Goal: Transaction & Acquisition: Purchase product/service

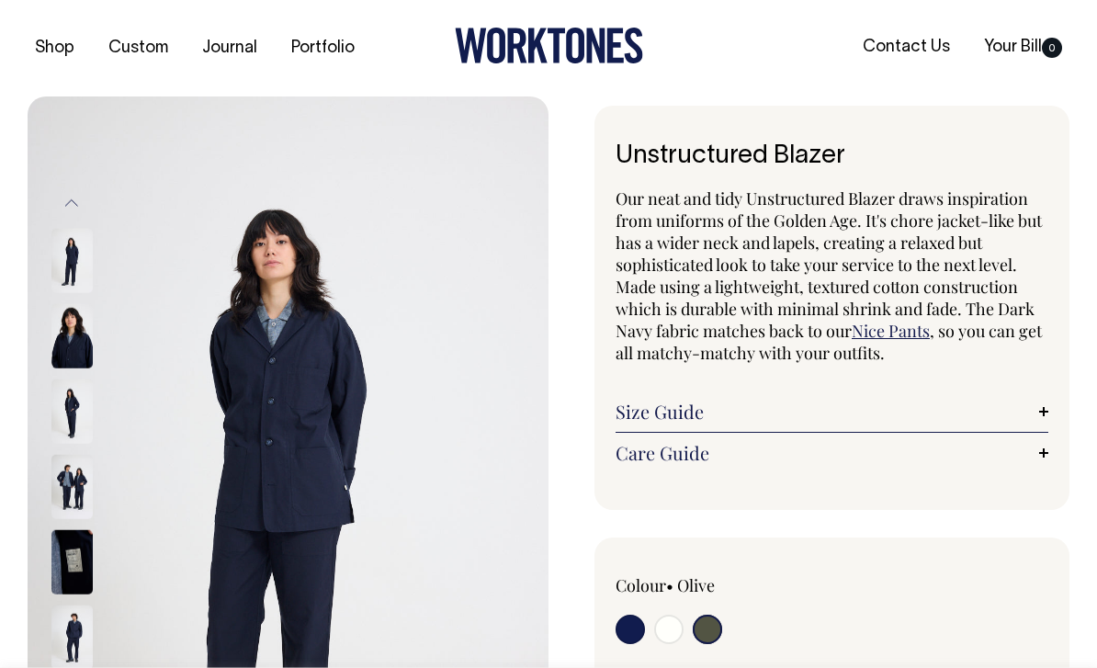
click at [72, 346] on img at bounding box center [71, 336] width 41 height 64
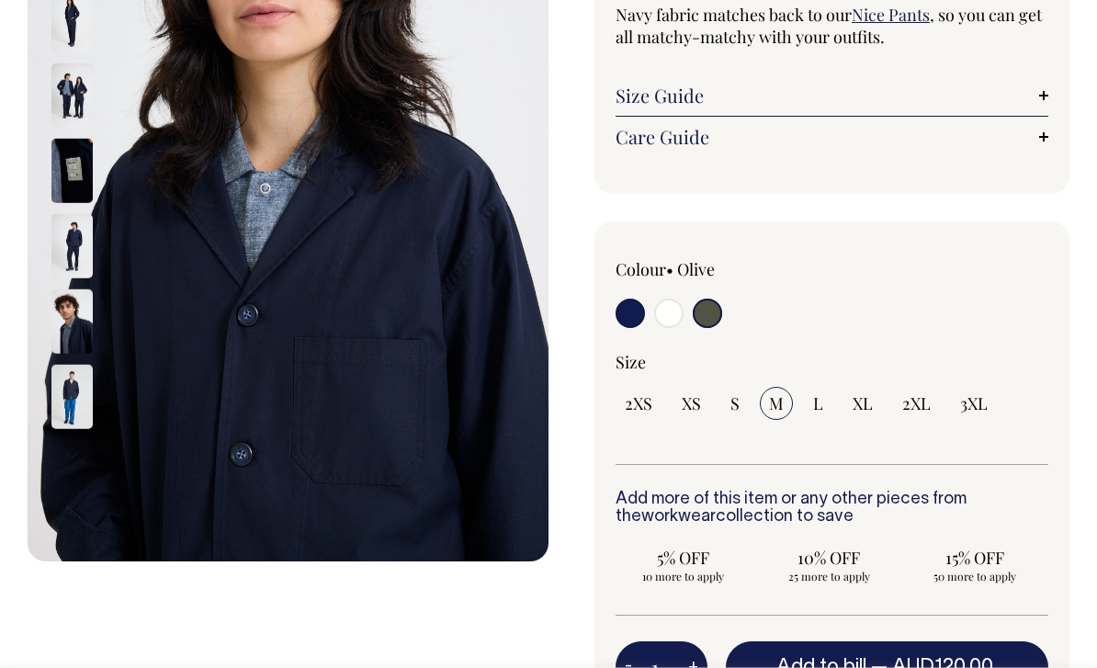
scroll to position [186, 0]
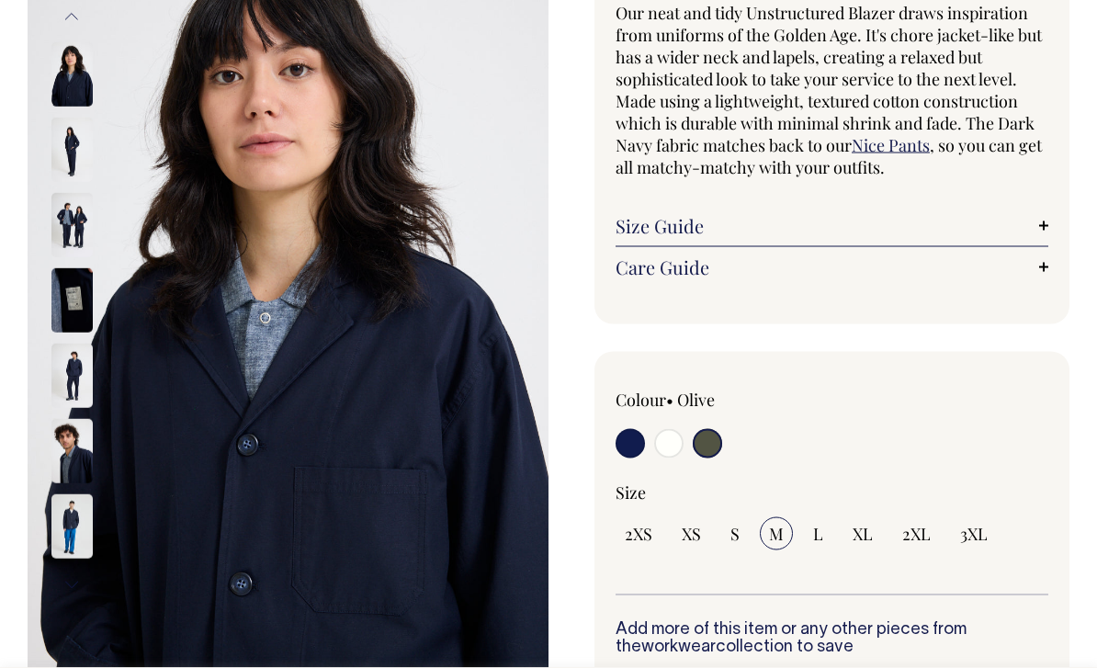
click at [40, 167] on img at bounding box center [288, 302] width 521 height 782
click at [67, 161] on img at bounding box center [71, 150] width 41 height 64
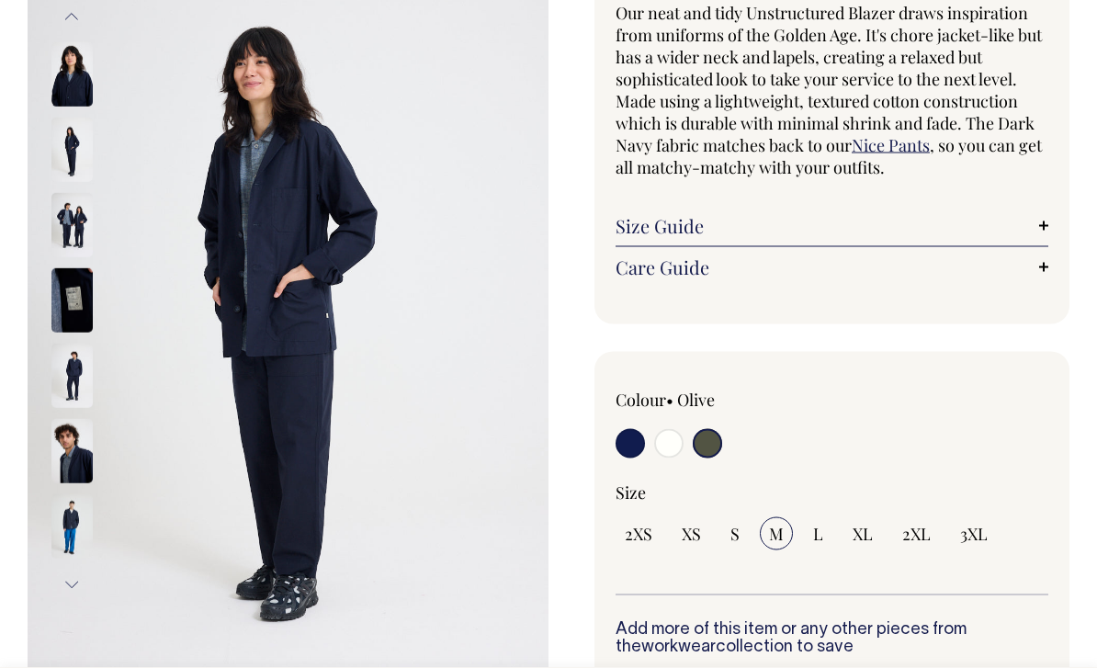
scroll to position [186, 0]
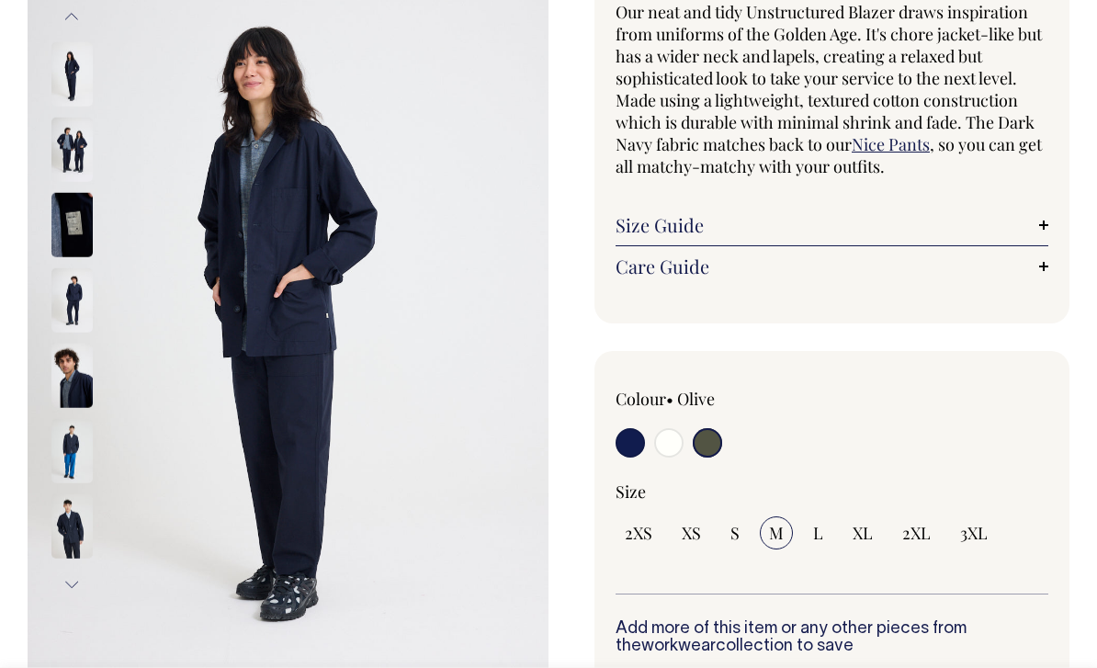
click at [66, 302] on img at bounding box center [71, 300] width 41 height 64
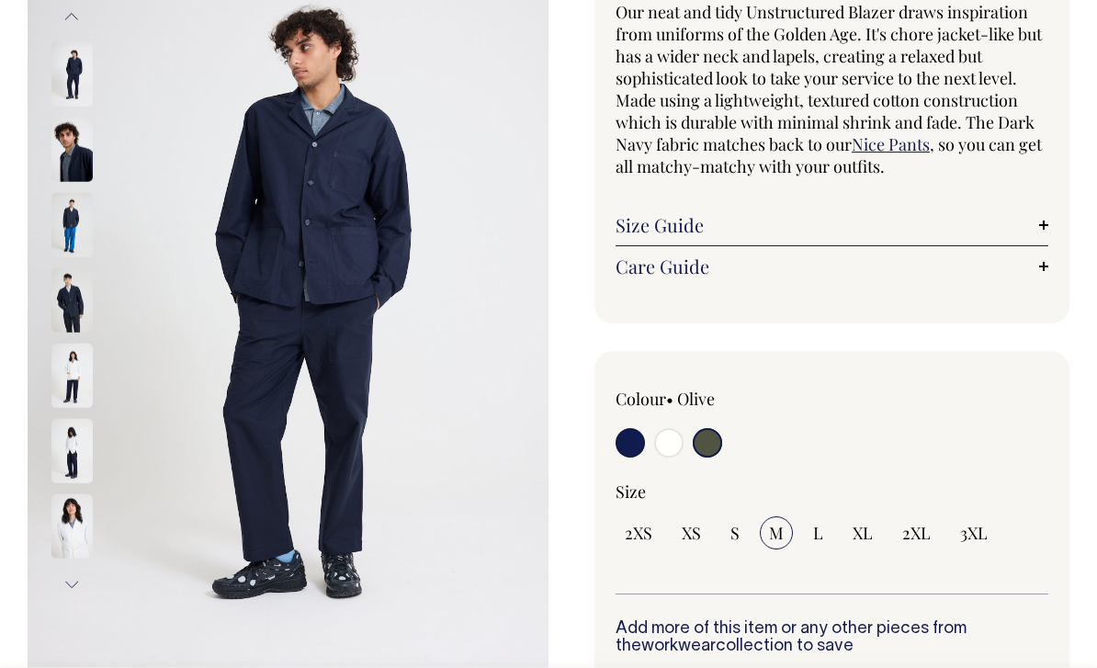
click at [65, 396] on img at bounding box center [71, 376] width 41 height 64
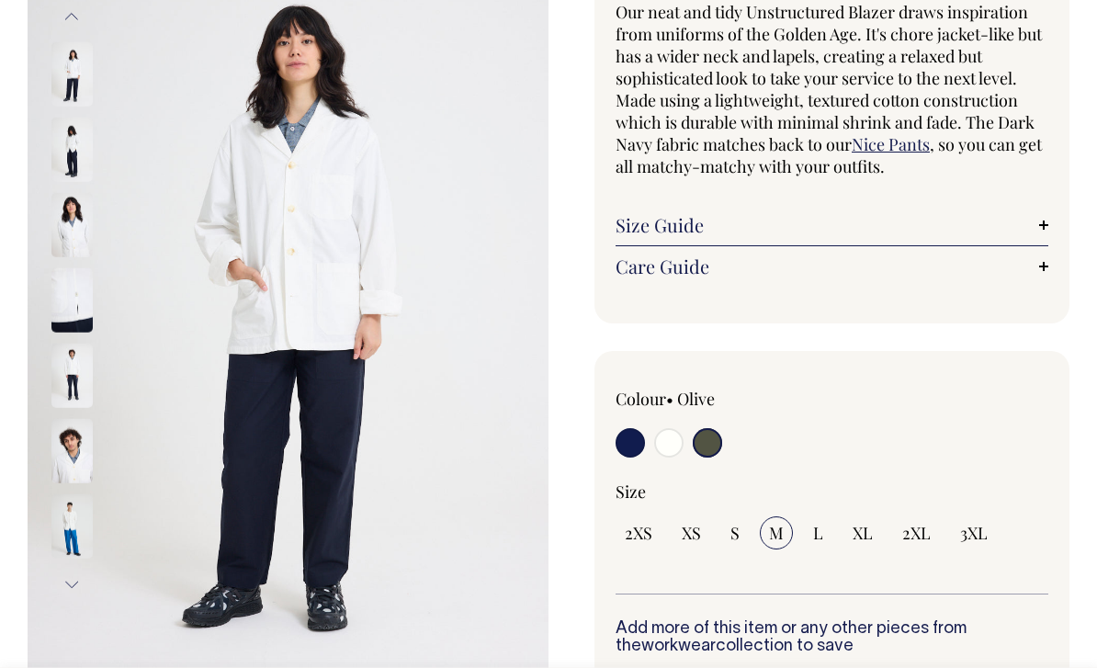
click at [57, 532] on img at bounding box center [71, 526] width 41 height 64
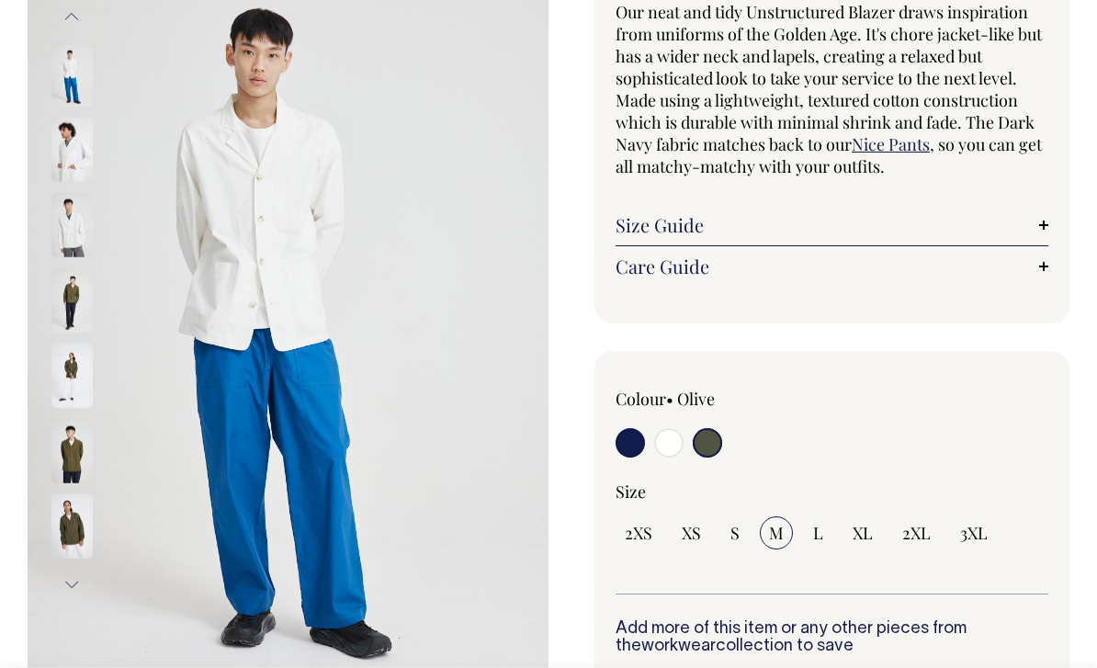
click at [711, 449] on input "radio" at bounding box center [707, 442] width 29 height 29
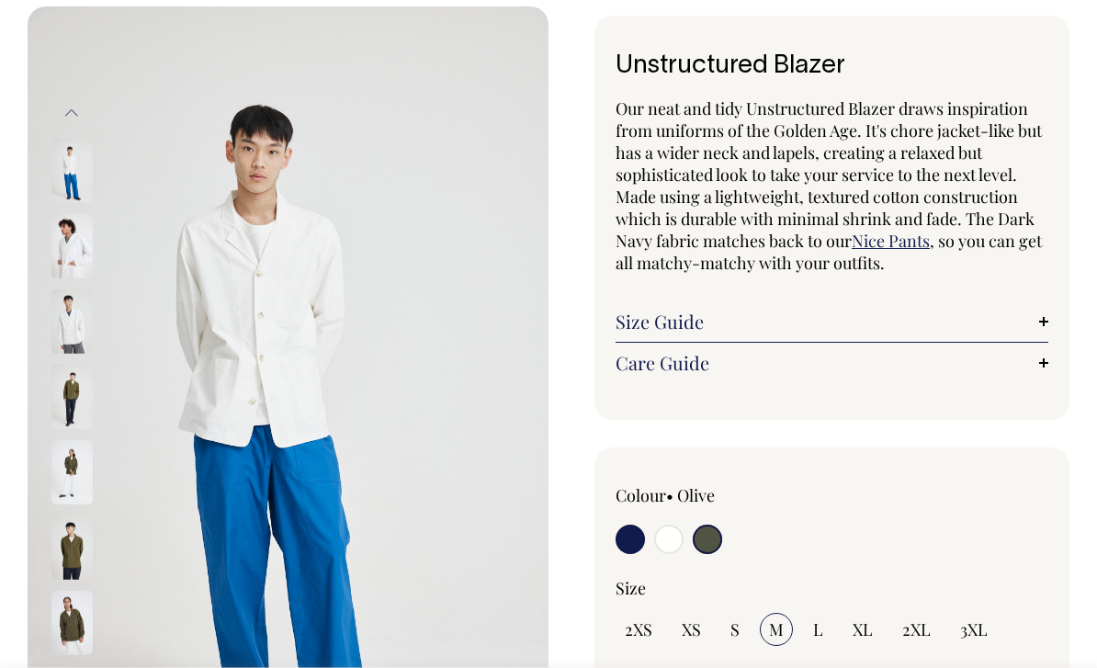
scroll to position [0, 0]
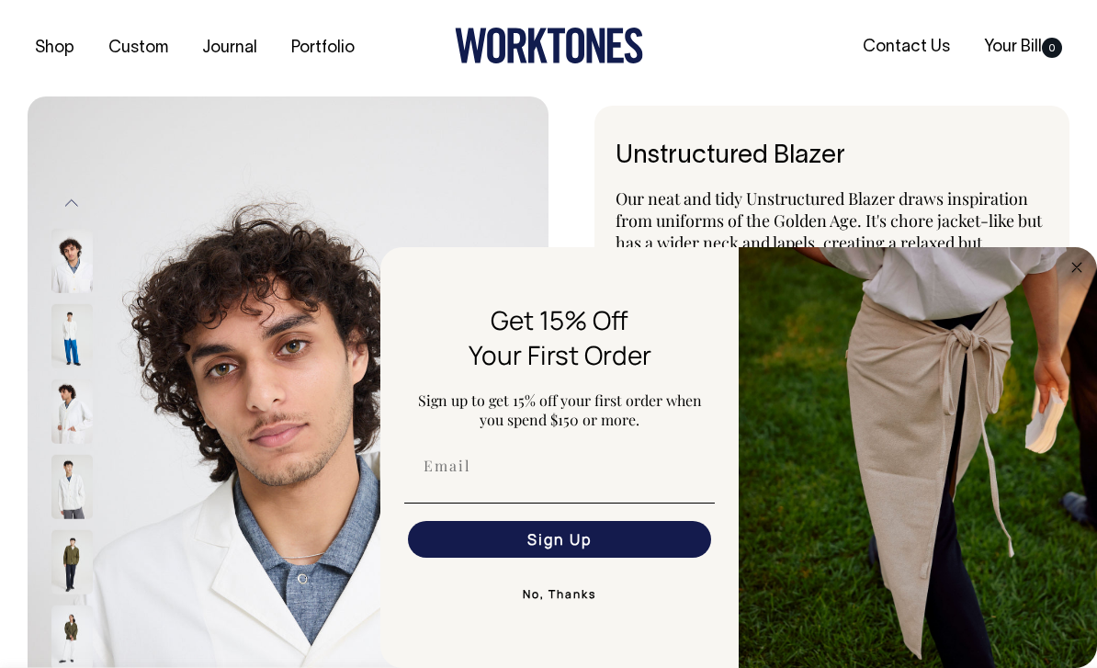
click at [573, 607] on button "No, Thanks" at bounding box center [559, 594] width 310 height 37
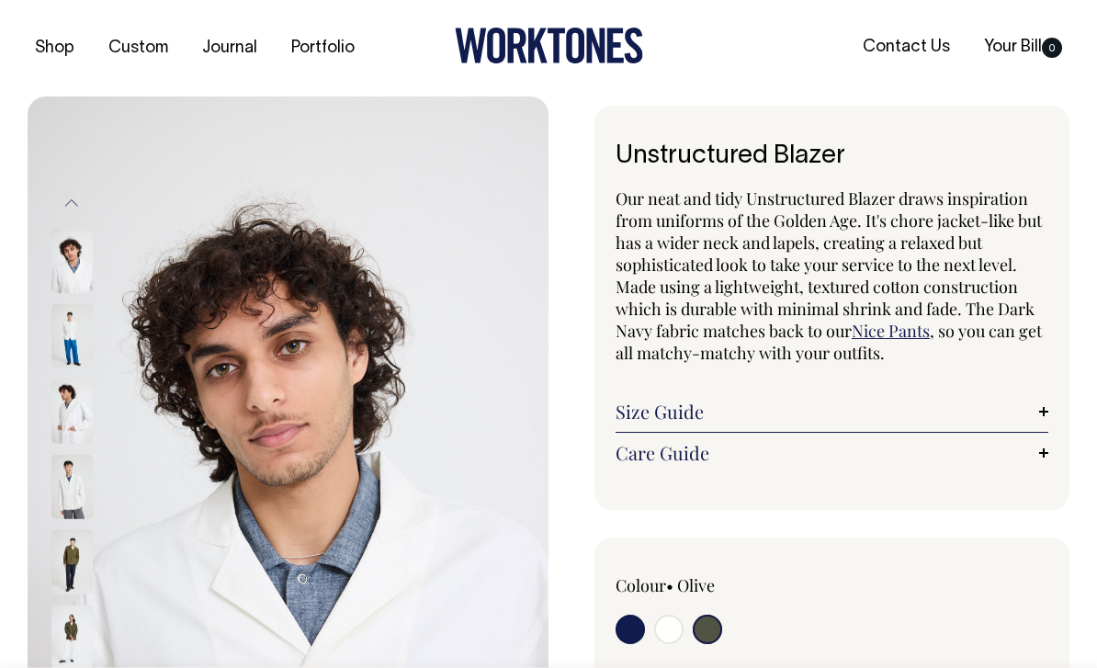
click at [65, 201] on button "Previous" at bounding box center [72, 202] width 28 height 41
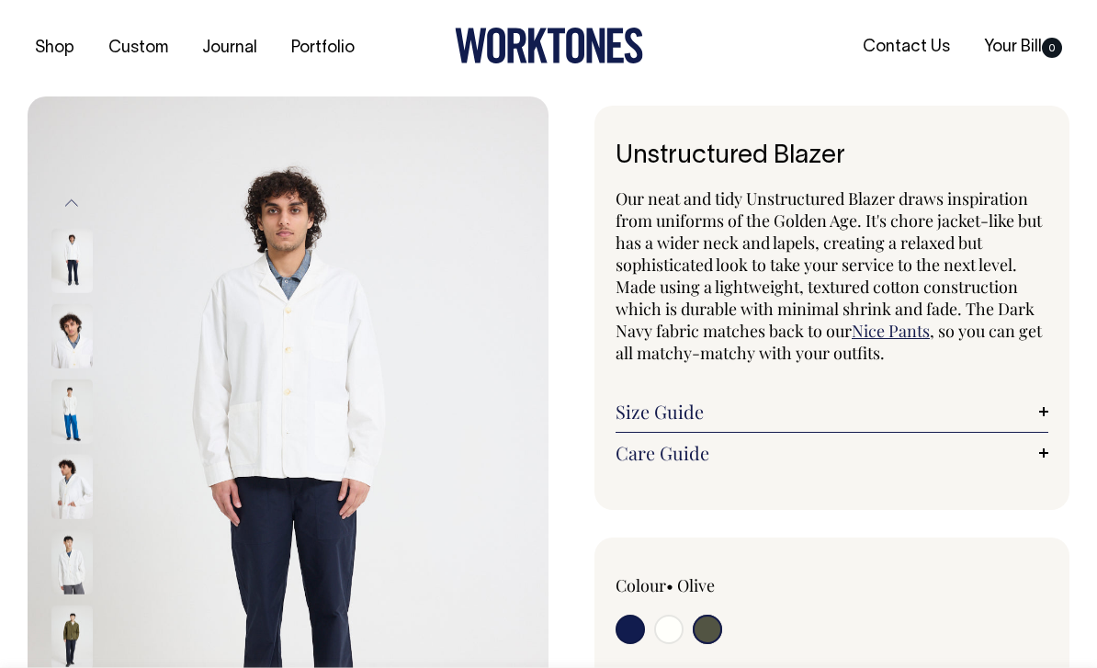
click at [62, 198] on button "Previous" at bounding box center [72, 202] width 28 height 41
click at [68, 205] on button "Previous" at bounding box center [72, 202] width 28 height 41
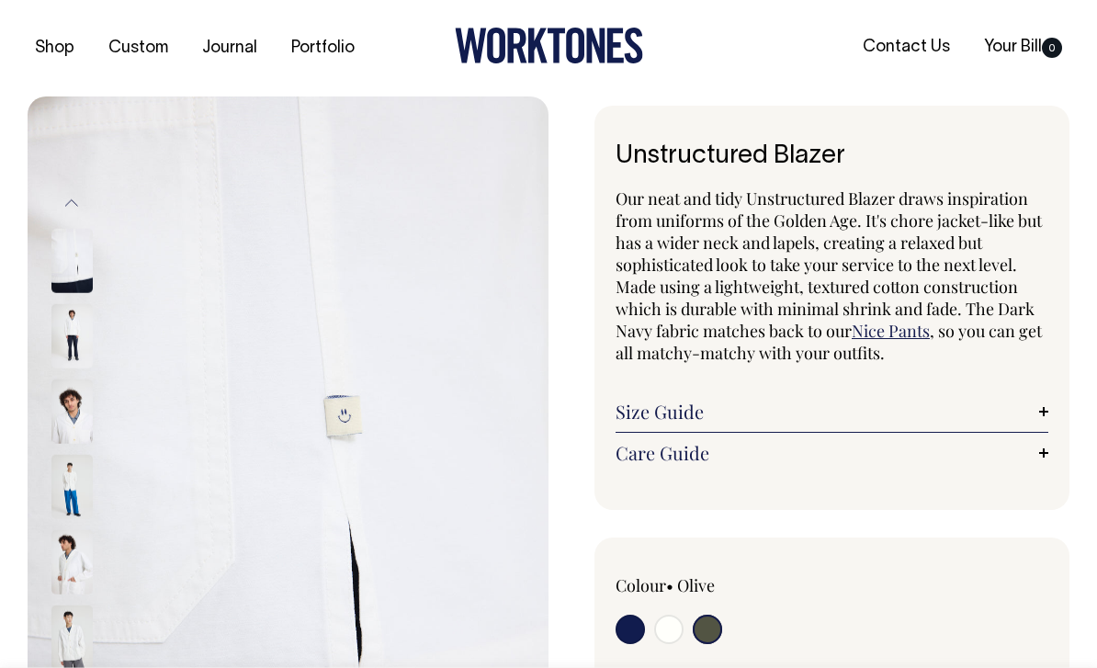
click at [59, 346] on img at bounding box center [71, 336] width 41 height 64
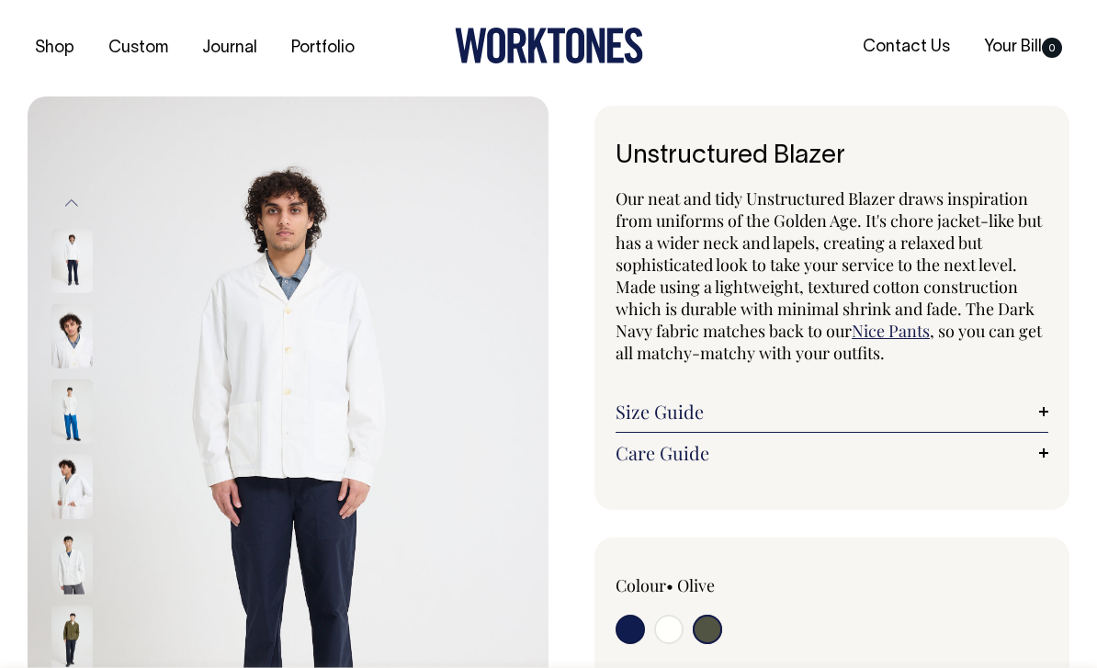
click at [38, 433] on img at bounding box center [288, 487] width 521 height 782
click at [629, 631] on input "radio" at bounding box center [629, 629] width 29 height 29
radio input "true"
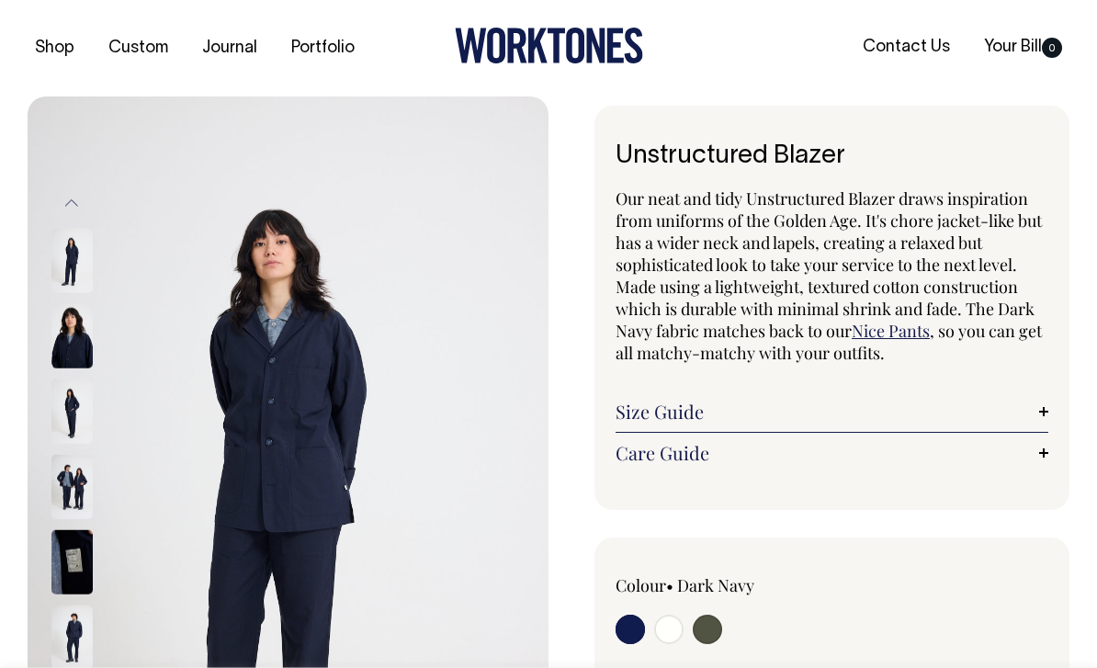
click at [59, 355] on img at bounding box center [71, 336] width 41 height 64
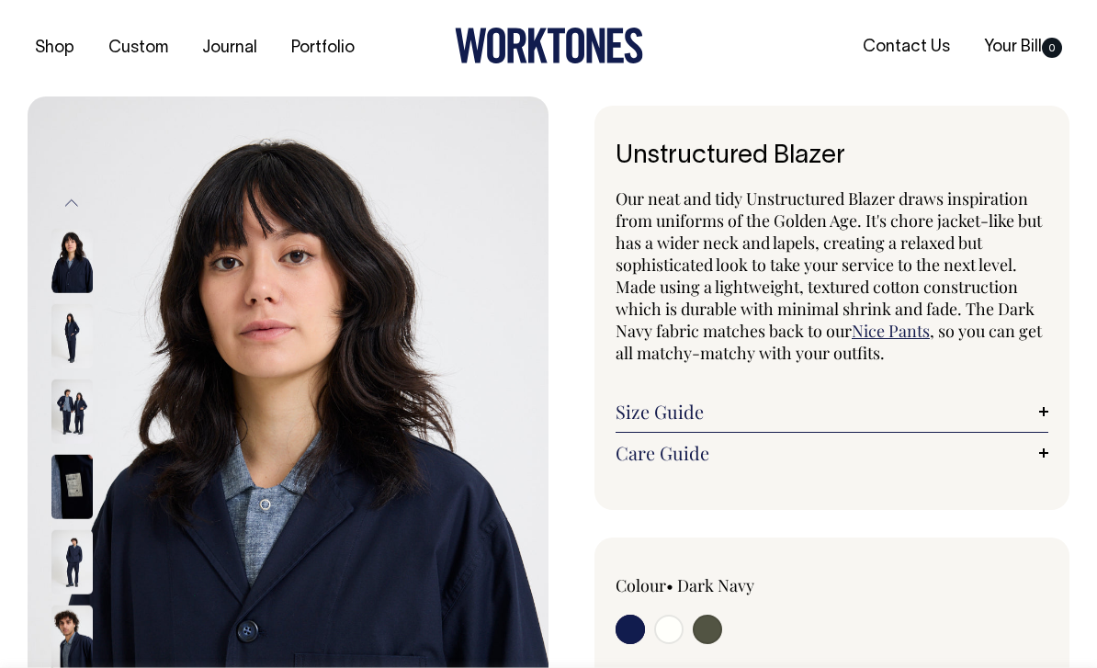
click at [71, 403] on img at bounding box center [71, 411] width 41 height 64
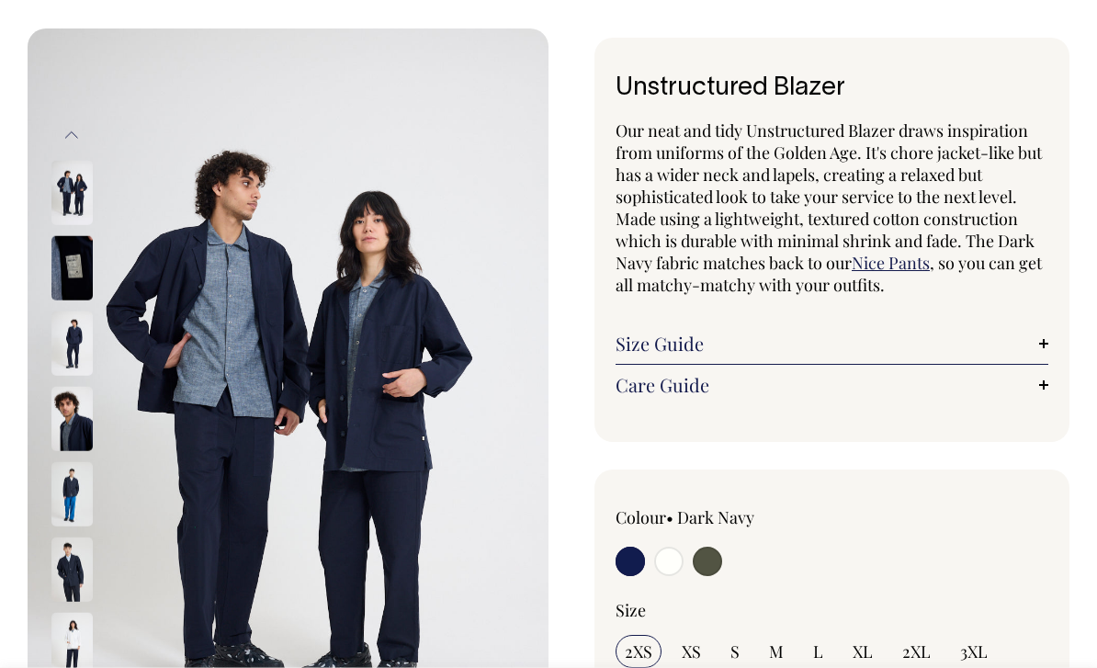
scroll to position [66, 0]
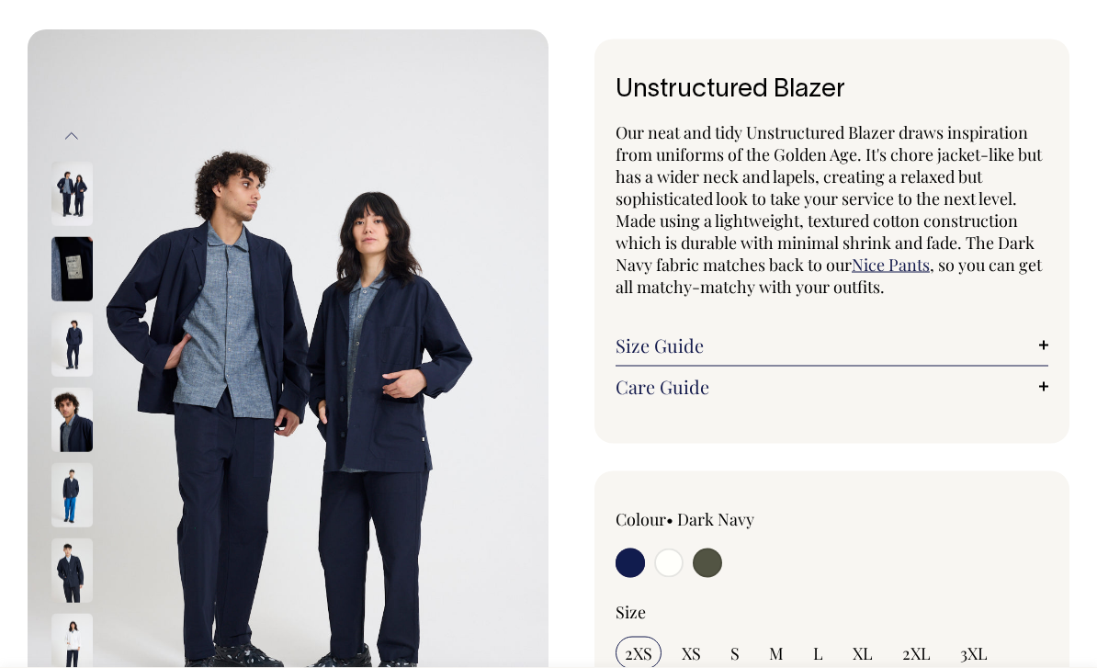
click at [242, 291] on img at bounding box center [288, 421] width 521 height 782
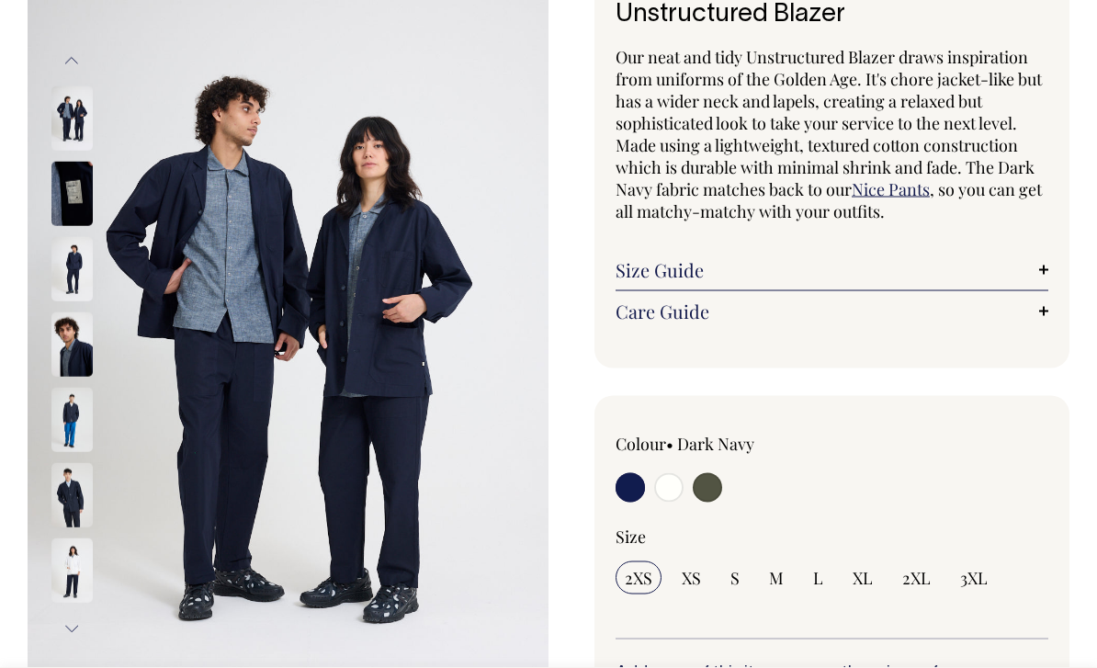
scroll to position [142, 0]
click at [55, 269] on img at bounding box center [71, 269] width 41 height 64
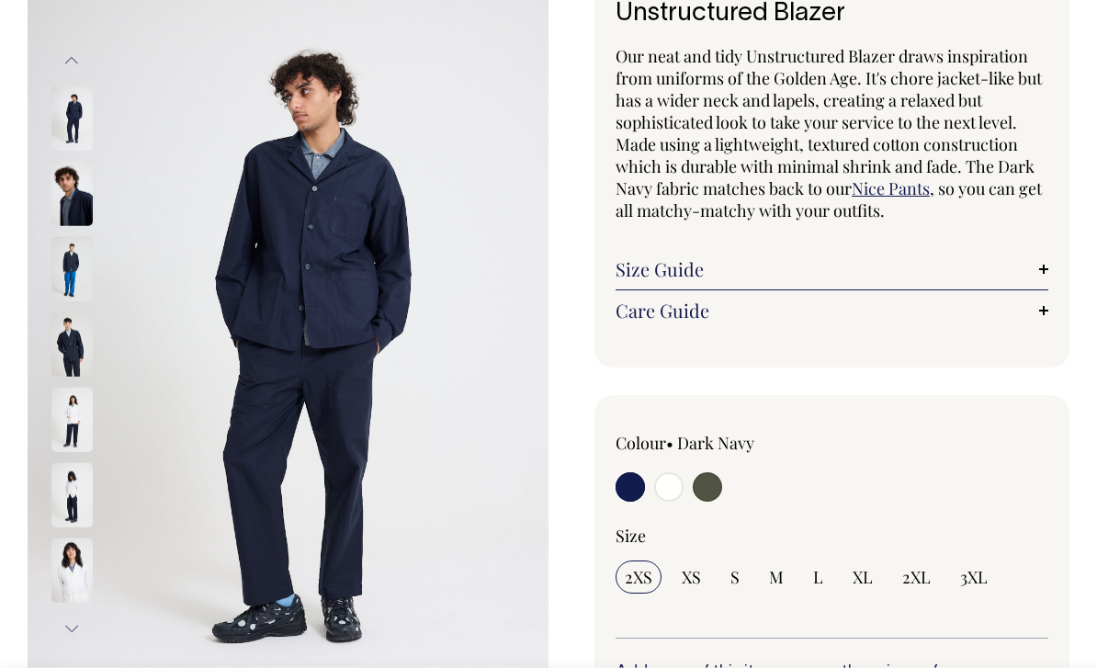
click at [55, 279] on img at bounding box center [71, 269] width 41 height 64
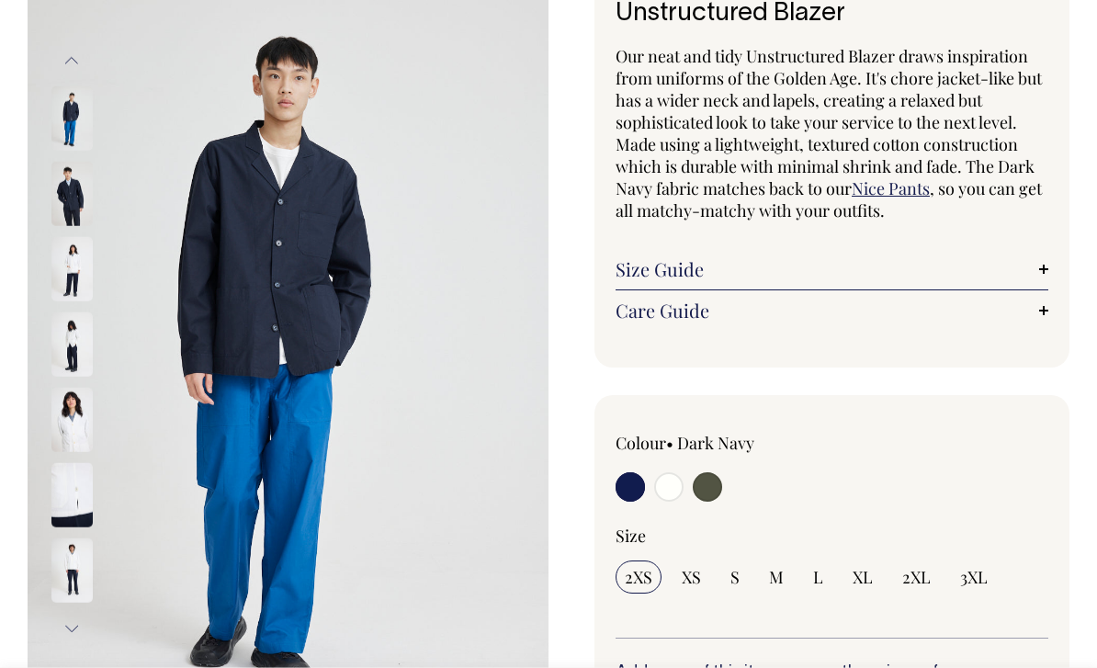
scroll to position [0, 0]
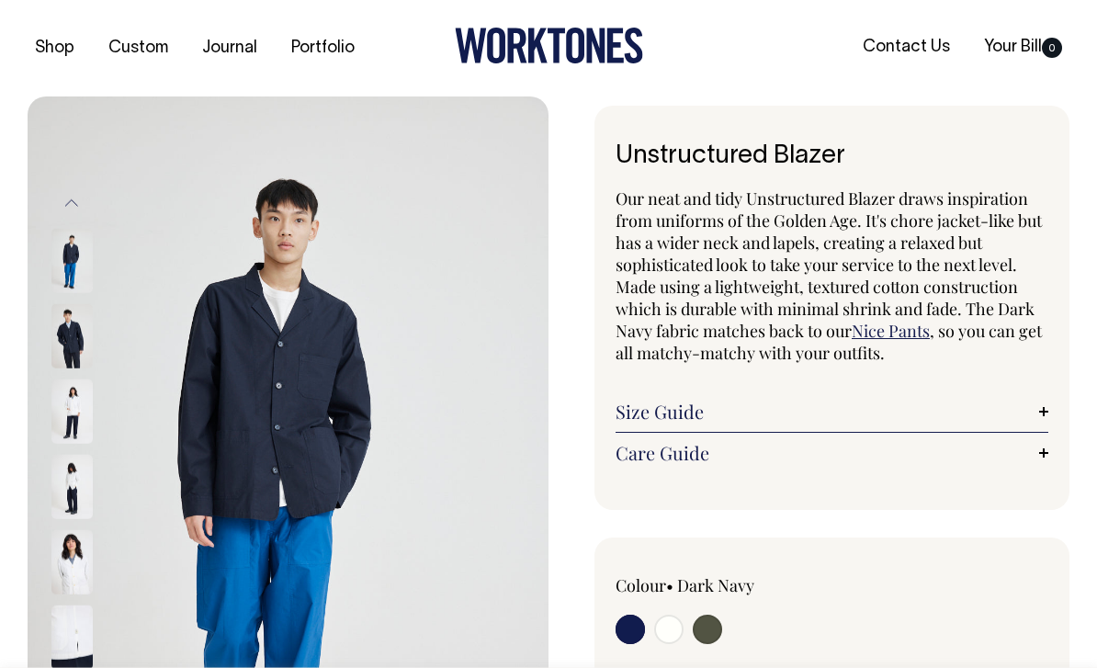
click at [713, 622] on input "radio" at bounding box center [707, 629] width 29 height 29
radio input "true"
select select "Olive"
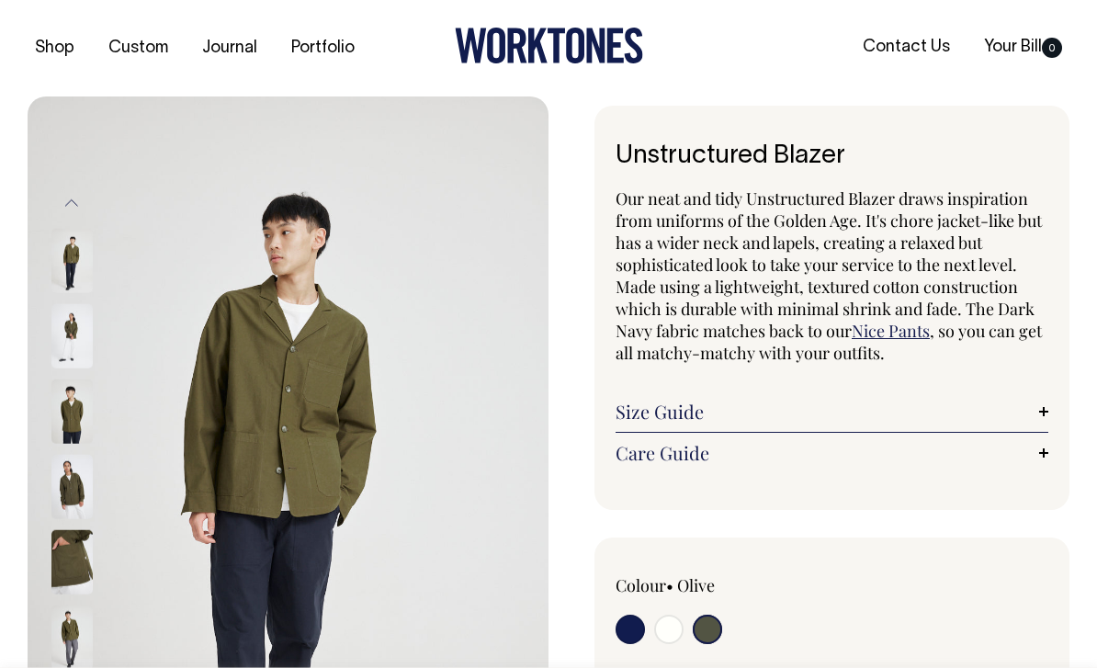
click at [57, 427] on img at bounding box center [71, 411] width 41 height 64
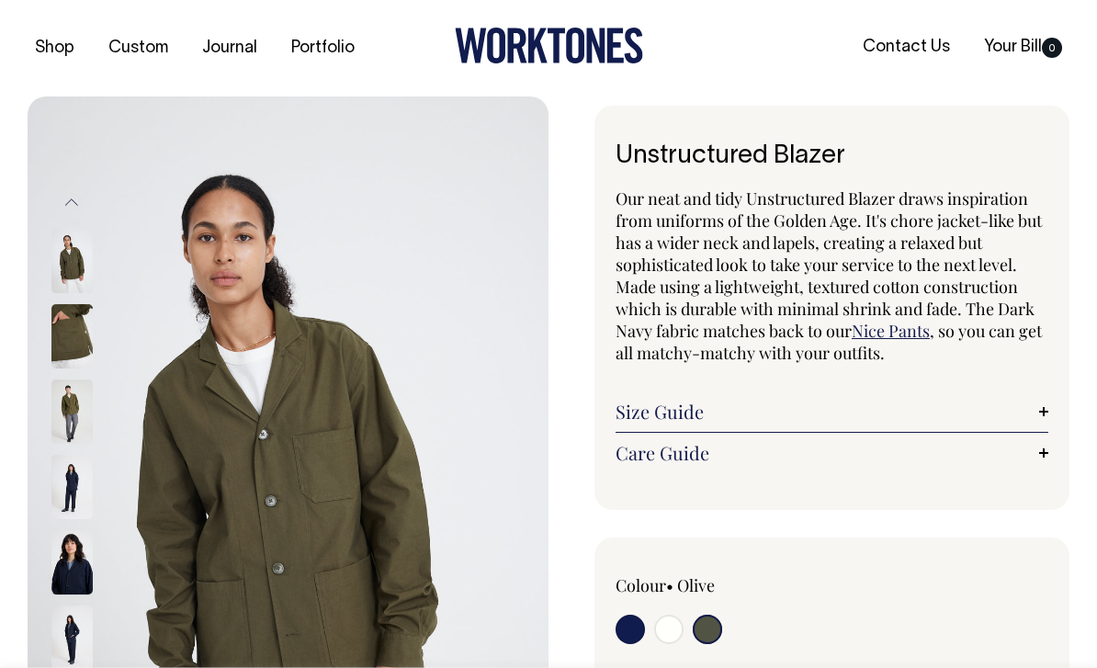
click at [948, 367] on div "Our neat and tidy Unstructured Blazer draws inspiration from uniforms of the Go…" at bounding box center [831, 330] width 433 height 286
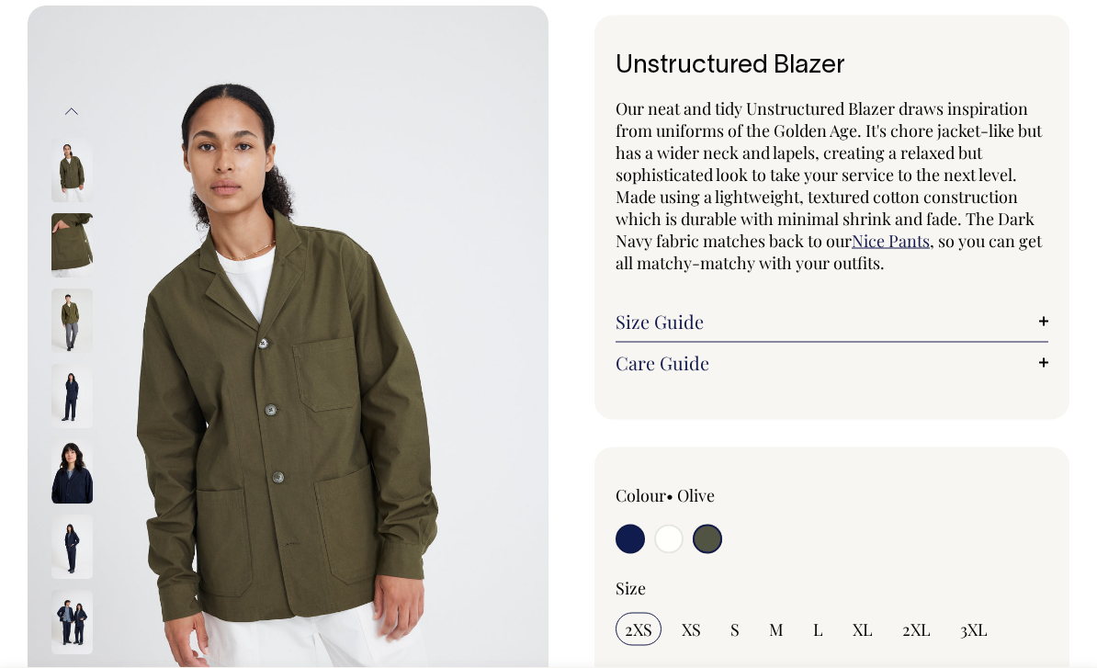
scroll to position [92, 0]
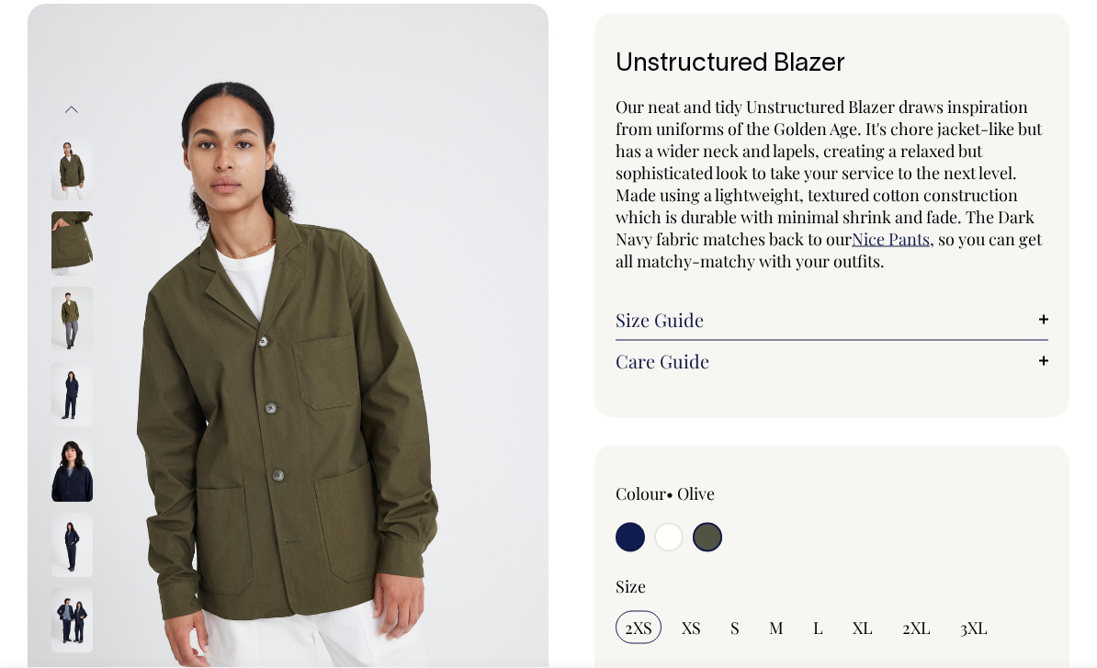
click at [630, 533] on input "radio" at bounding box center [629, 537] width 29 height 29
radio input "true"
select select "Dark Navy"
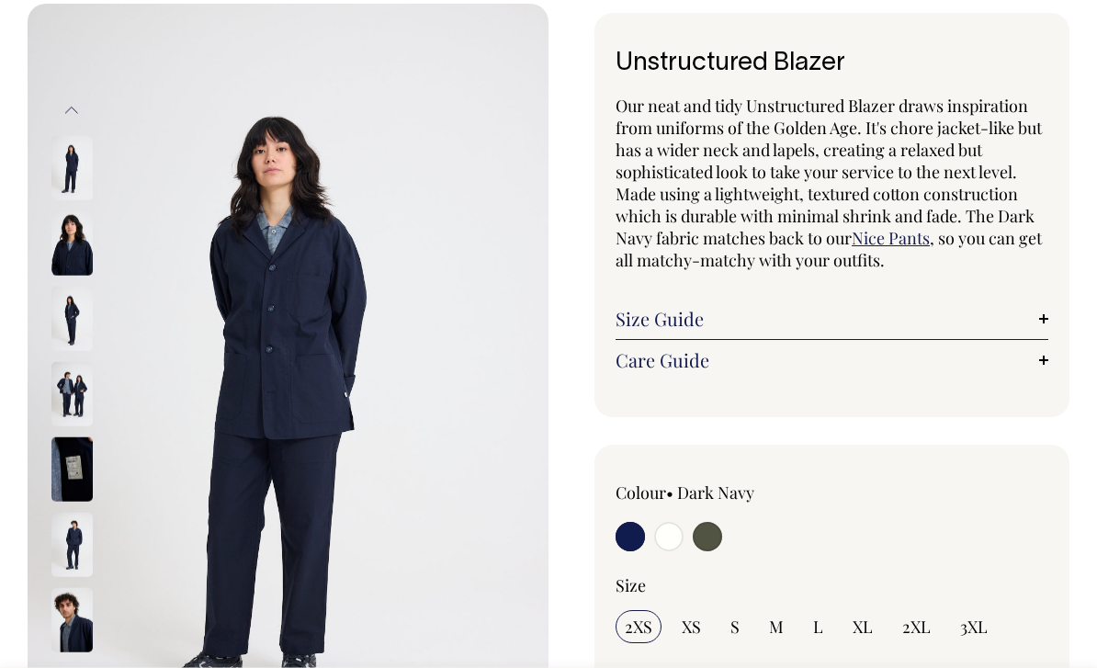
click at [856, 612] on input "XL" at bounding box center [862, 626] width 39 height 33
radio input "true"
select select "XL"
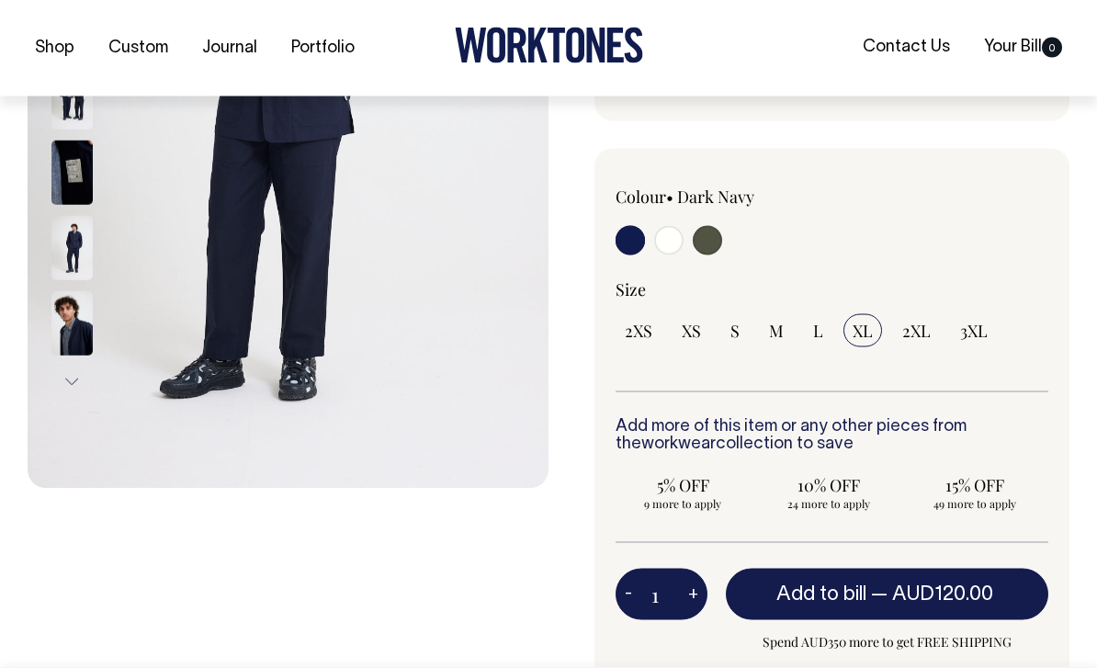
scroll to position [504, 0]
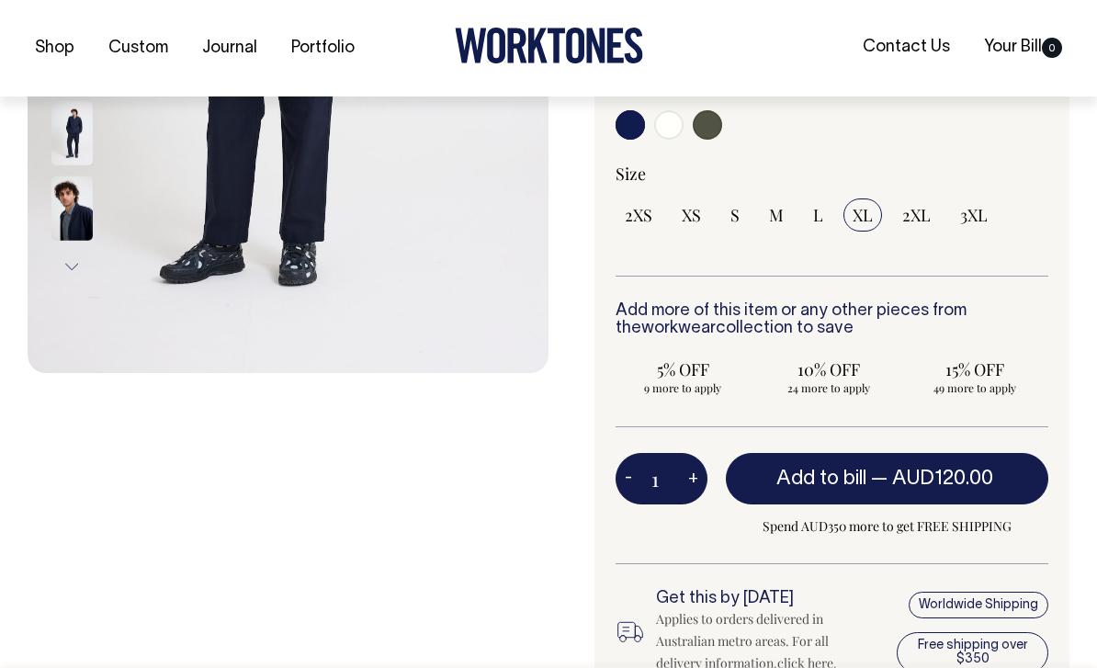
click at [976, 473] on span "AUD120.00" at bounding box center [942, 478] width 101 height 18
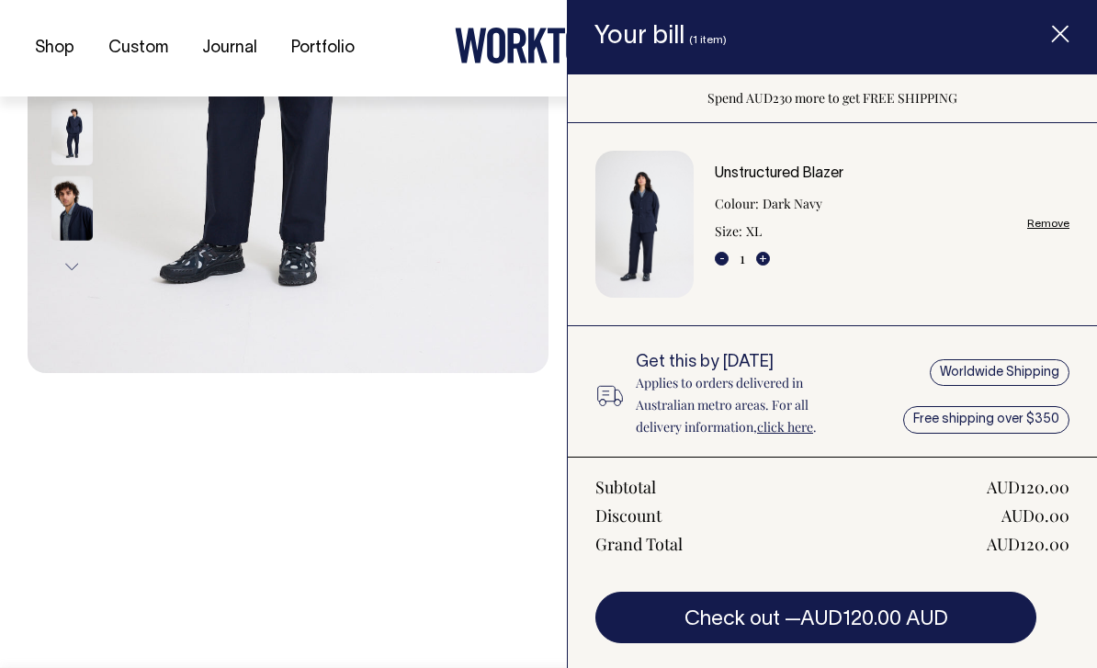
click at [96, 469] on div "Previous Next" at bounding box center [288, 226] width 521 height 1268
click at [99, 495] on div "Previous Next" at bounding box center [288, 226] width 521 height 1268
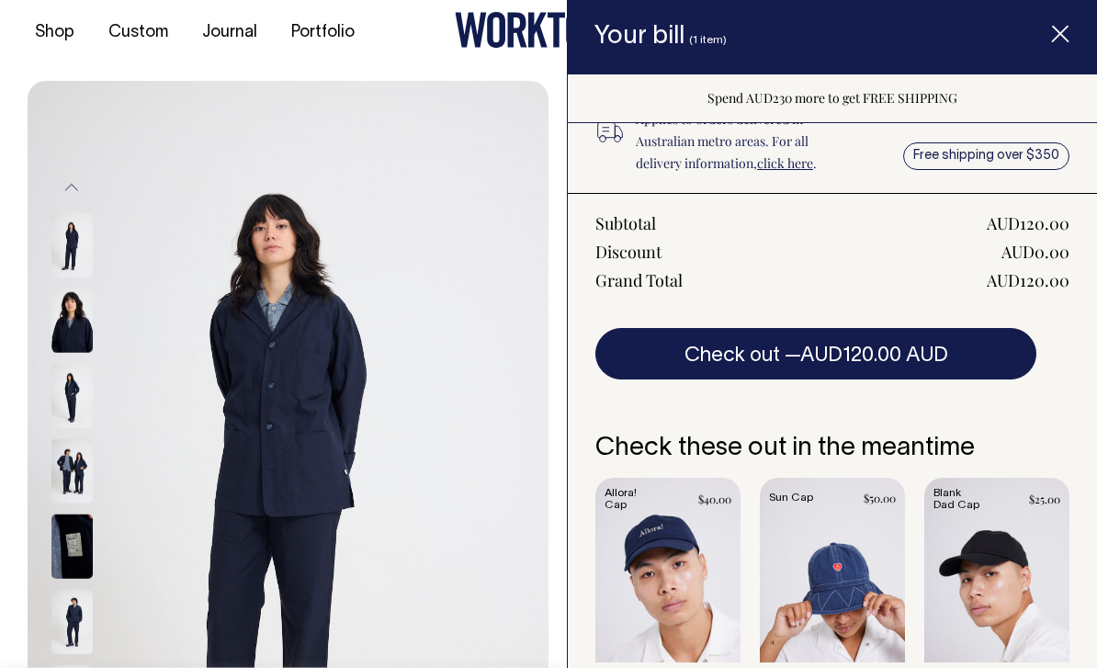
scroll to position [0, 0]
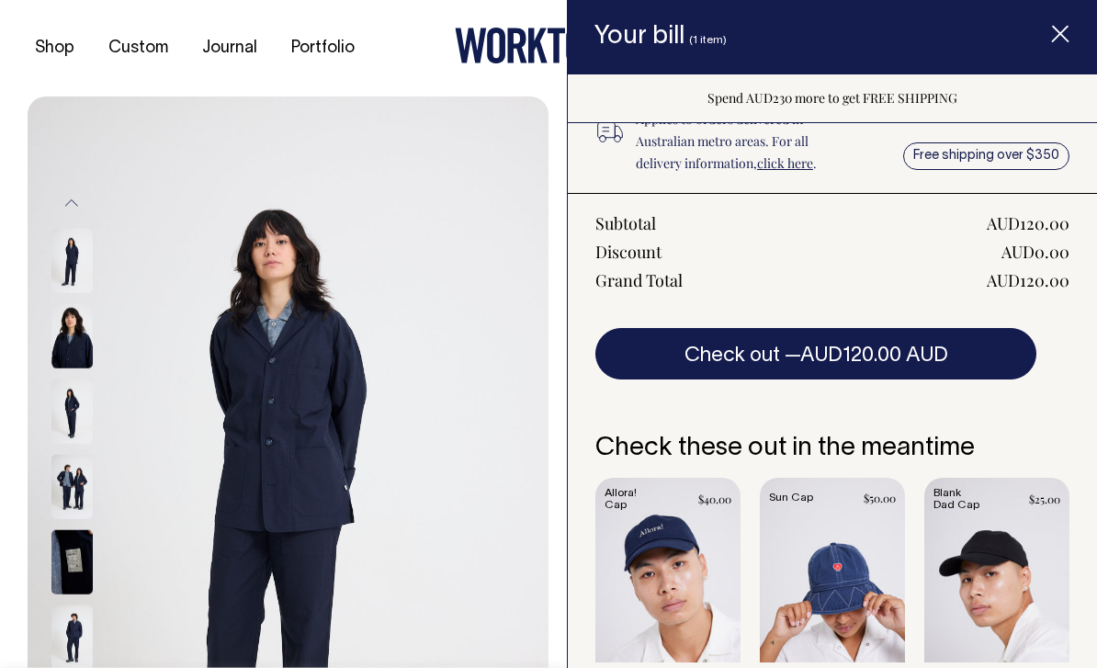
click at [1064, 40] on icon "Item added to your cart" at bounding box center [1060, 35] width 18 height 18
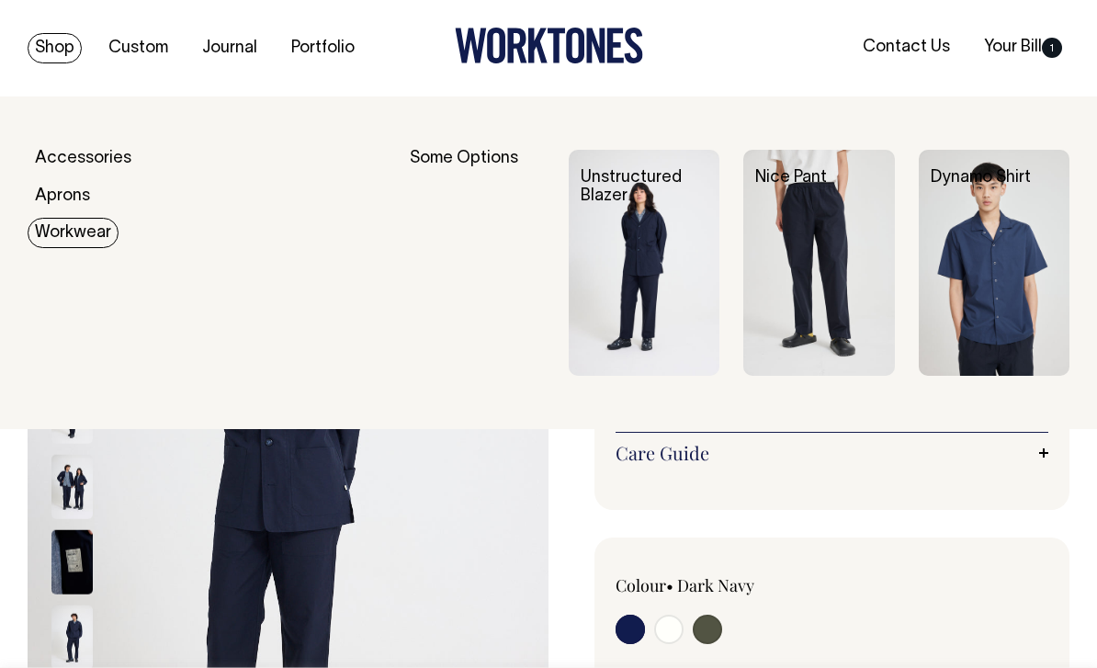
click at [844, 299] on img at bounding box center [818, 263] width 151 height 226
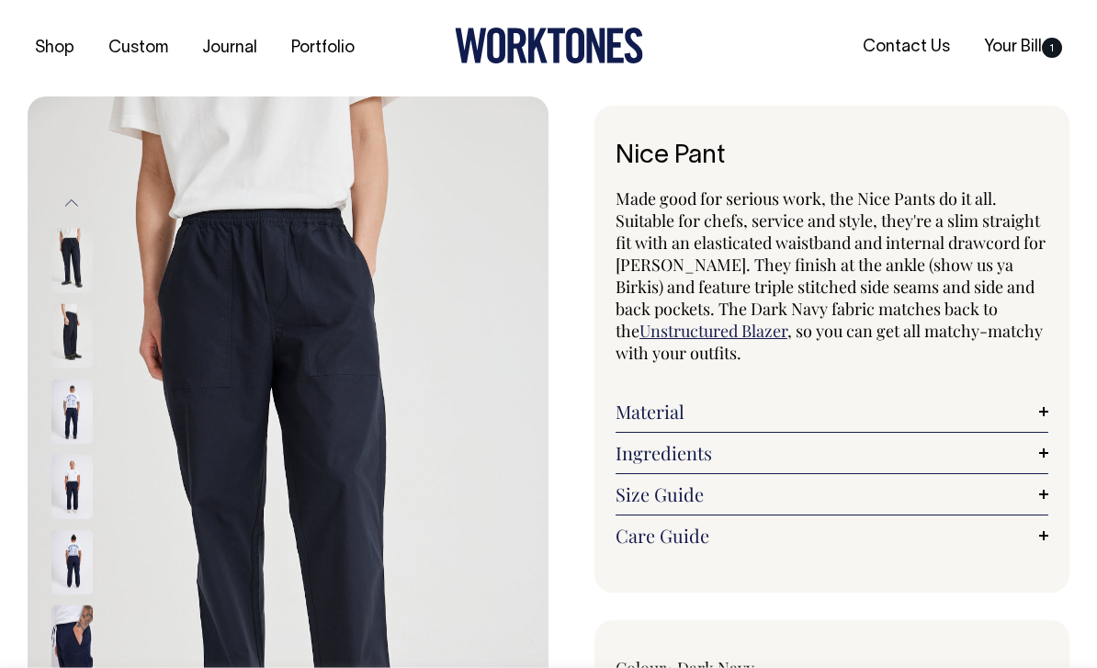
click at [63, 346] on img at bounding box center [71, 336] width 41 height 64
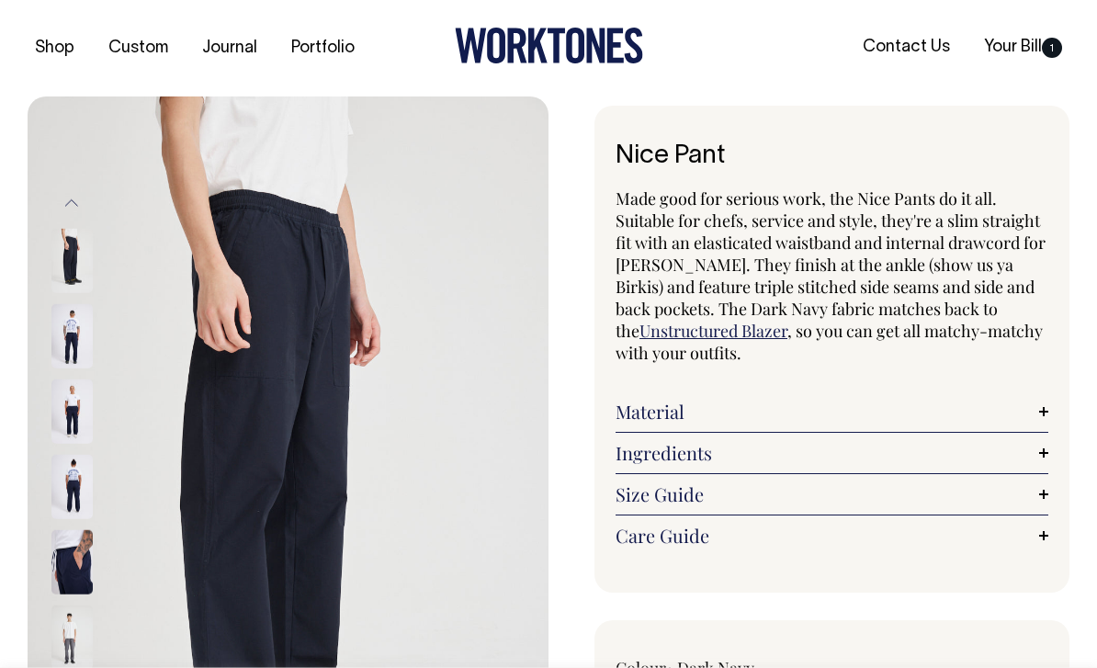
click at [58, 423] on img at bounding box center [71, 411] width 41 height 64
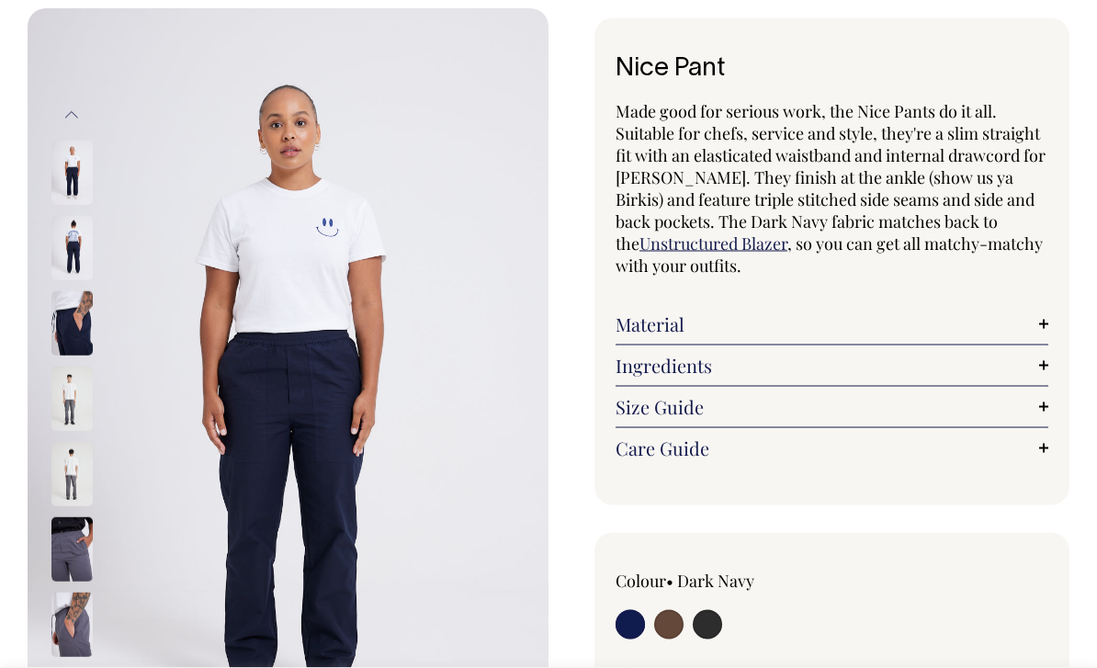
scroll to position [101, 0]
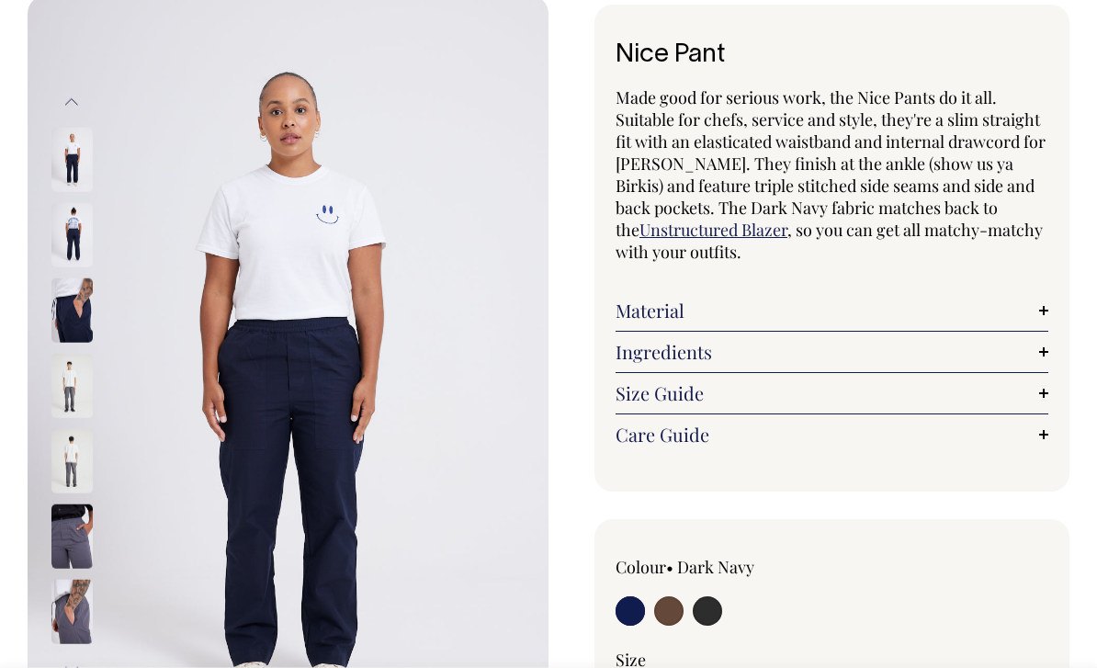
click at [633, 617] on input "radio" at bounding box center [629, 610] width 29 height 29
click at [712, 615] on input "radio" at bounding box center [707, 610] width 29 height 29
radio input "true"
select select "Charcoal"
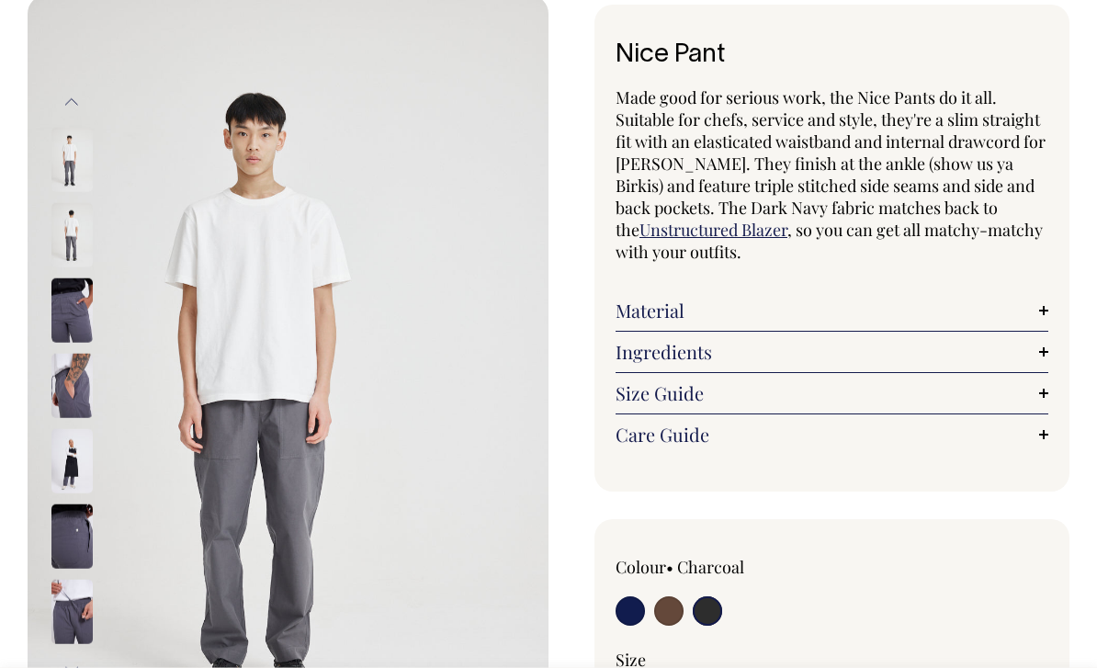
click at [67, 542] on img at bounding box center [71, 536] width 41 height 64
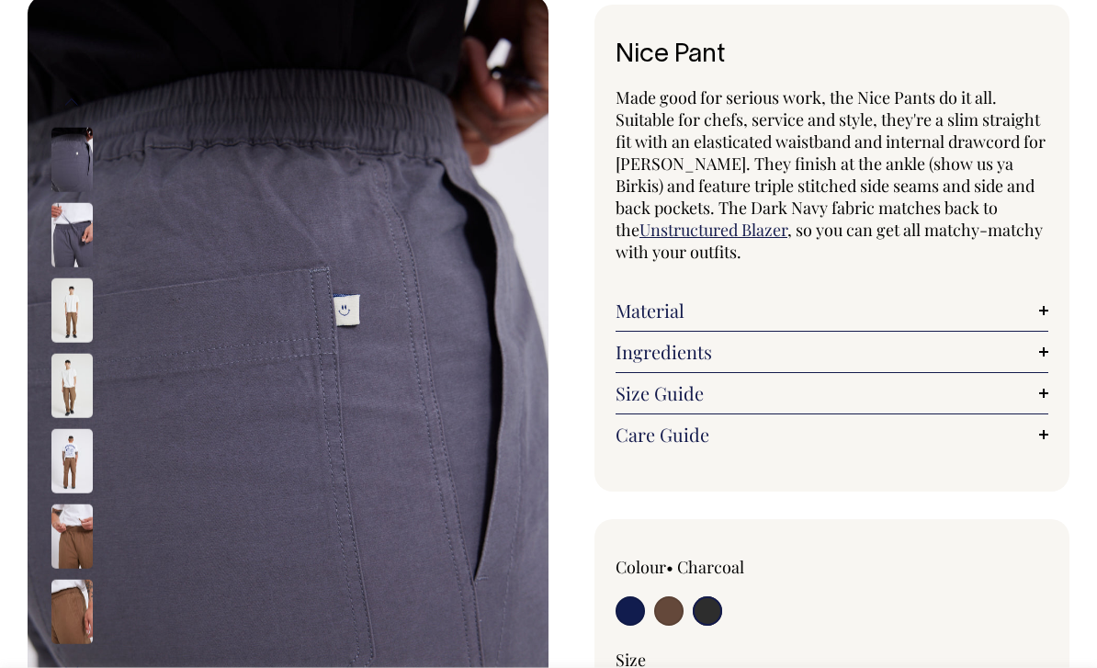
click at [53, 473] on img at bounding box center [71, 461] width 41 height 64
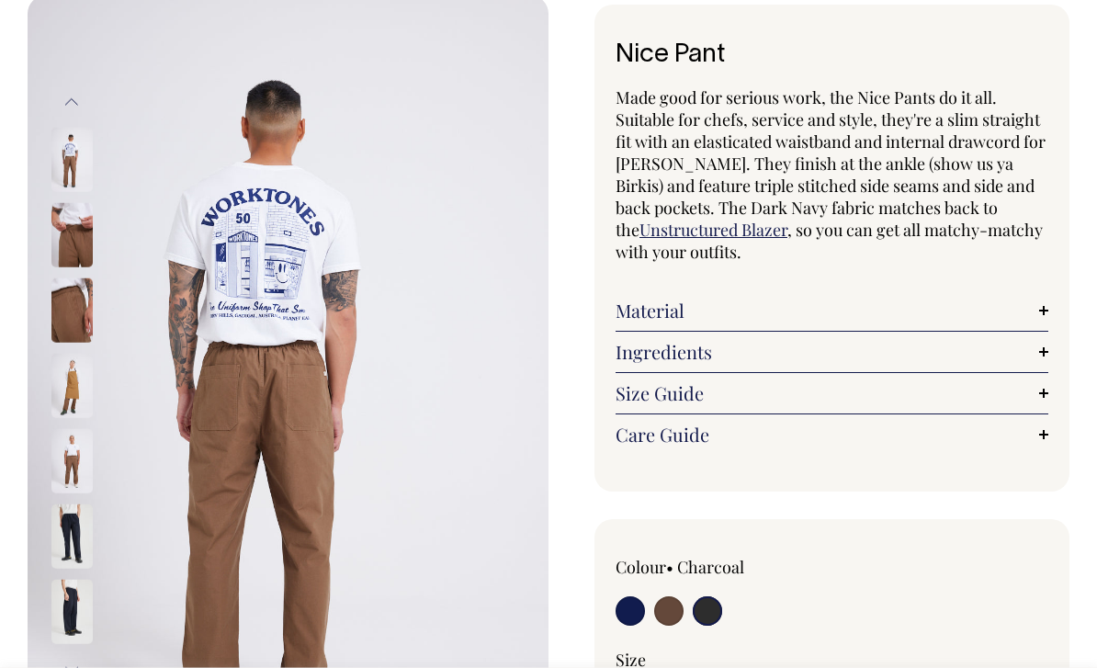
click at [69, 479] on img at bounding box center [71, 461] width 41 height 64
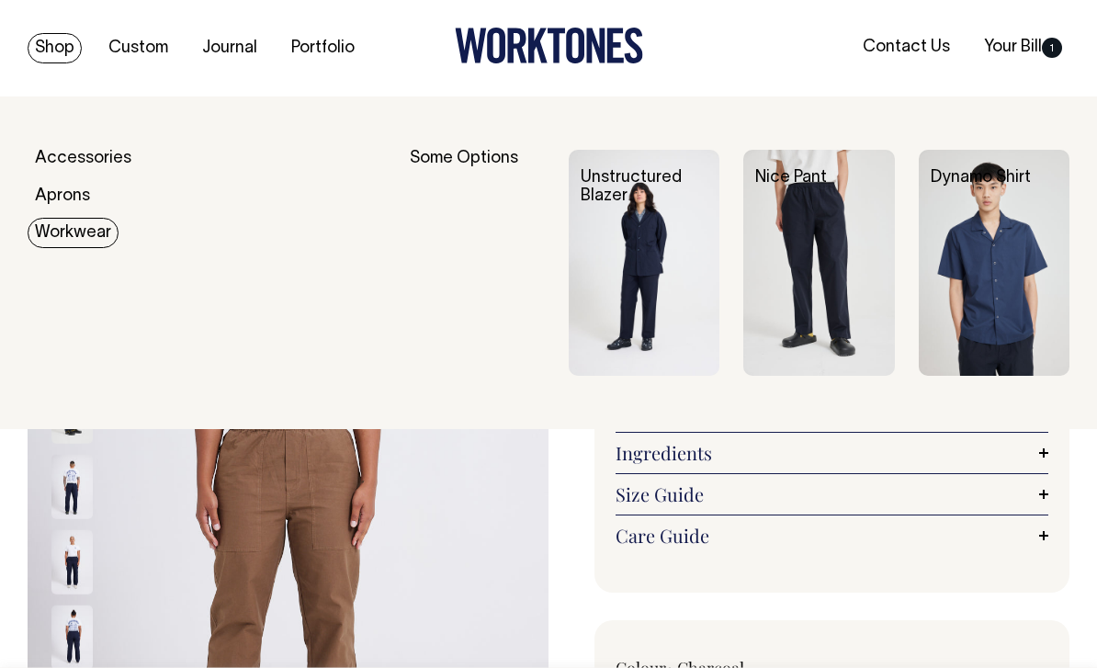
click at [56, 236] on link "Workwear" at bounding box center [73, 233] width 91 height 30
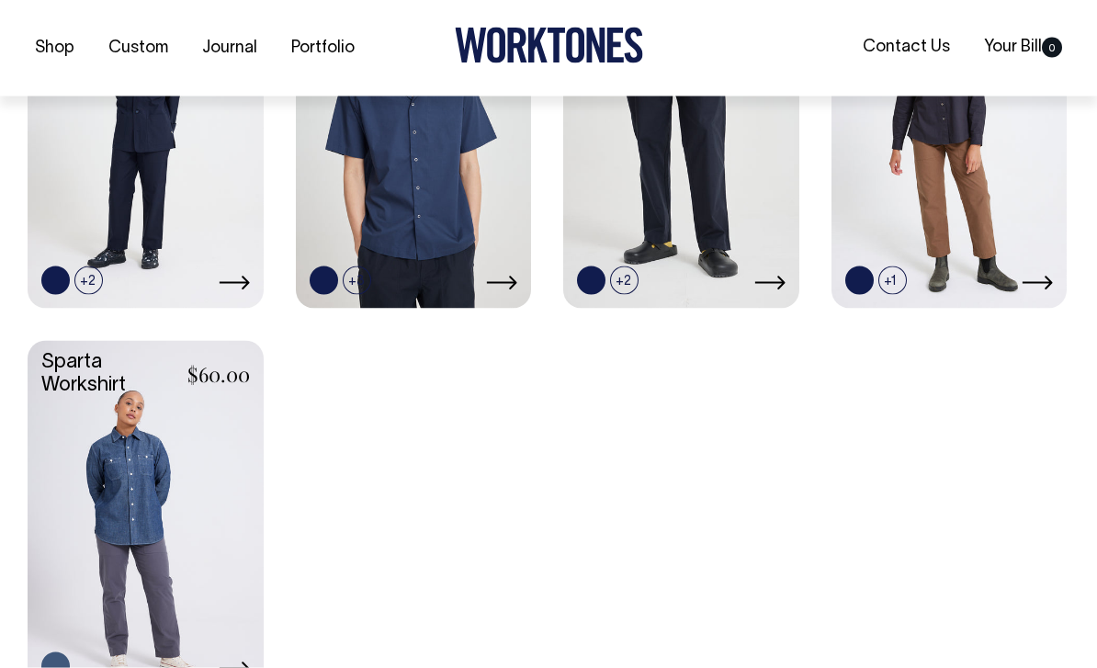
scroll to position [648, 0]
click at [104, 503] on link at bounding box center [146, 515] width 236 height 350
